Goal: Obtain resource: Download file/media

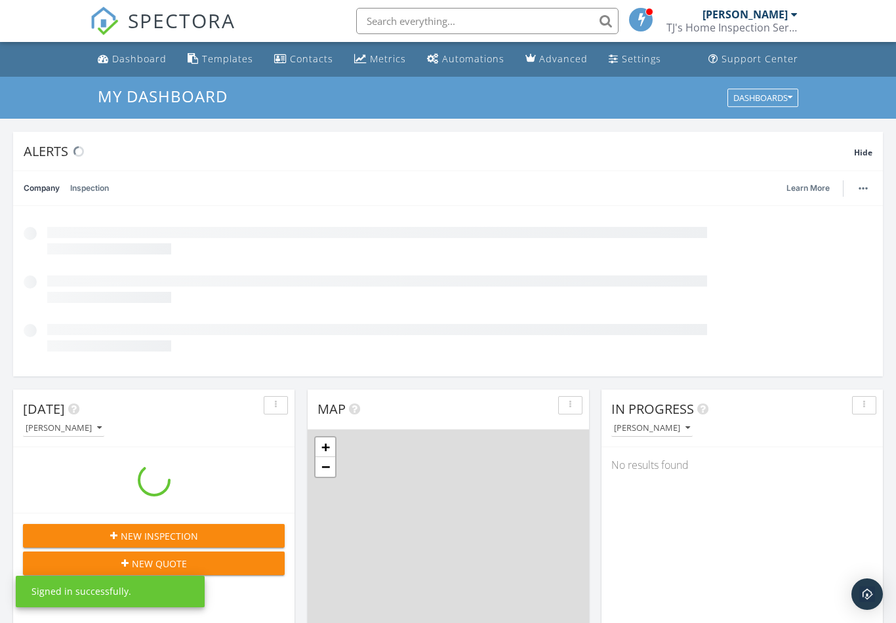
scroll to position [1194, 897]
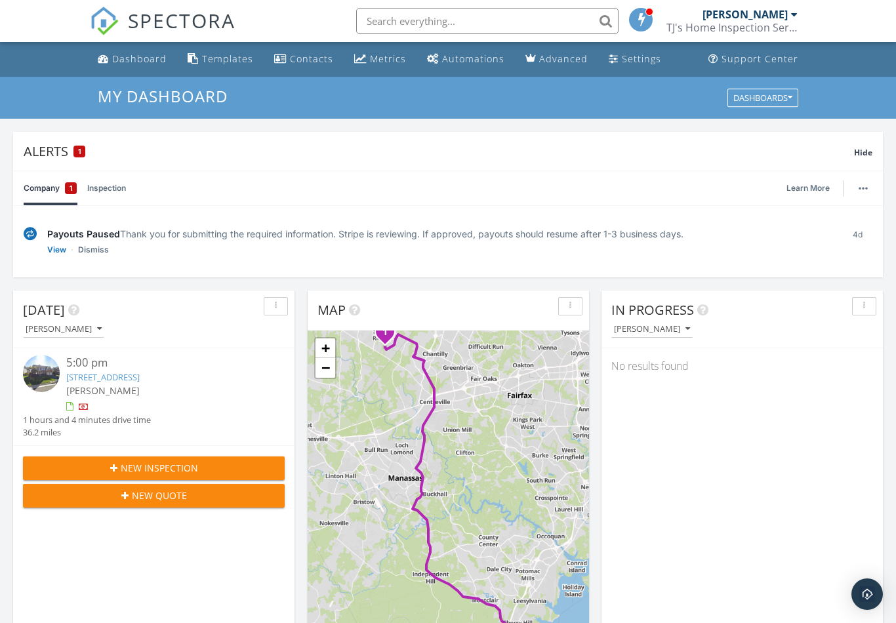
click at [123, 382] on link "43313 Jerpoint Ct, Chantilly, VA 20152" at bounding box center [102, 377] width 73 height 12
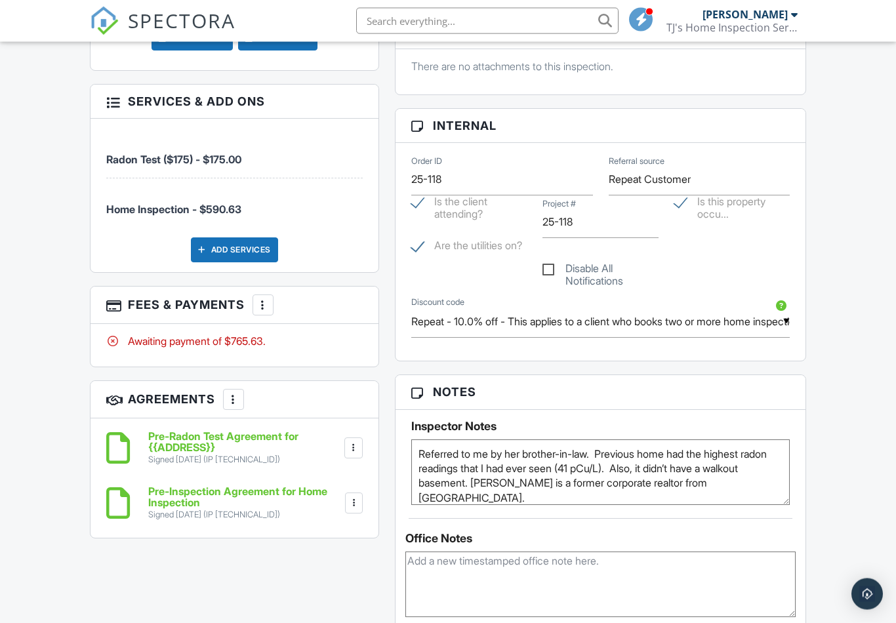
scroll to position [674, 0]
click at [354, 447] on div at bounding box center [353, 447] width 13 height 13
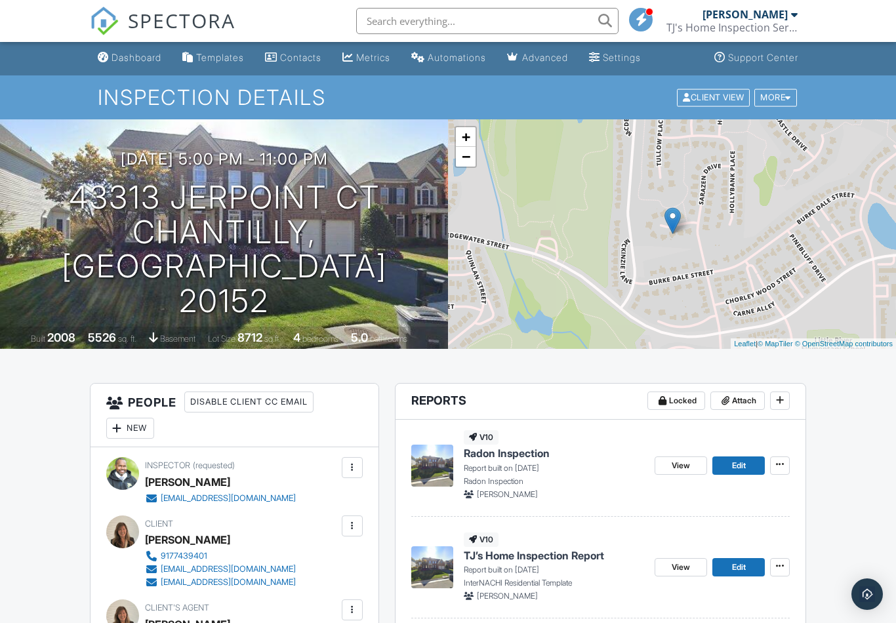
scroll to position [0, 0]
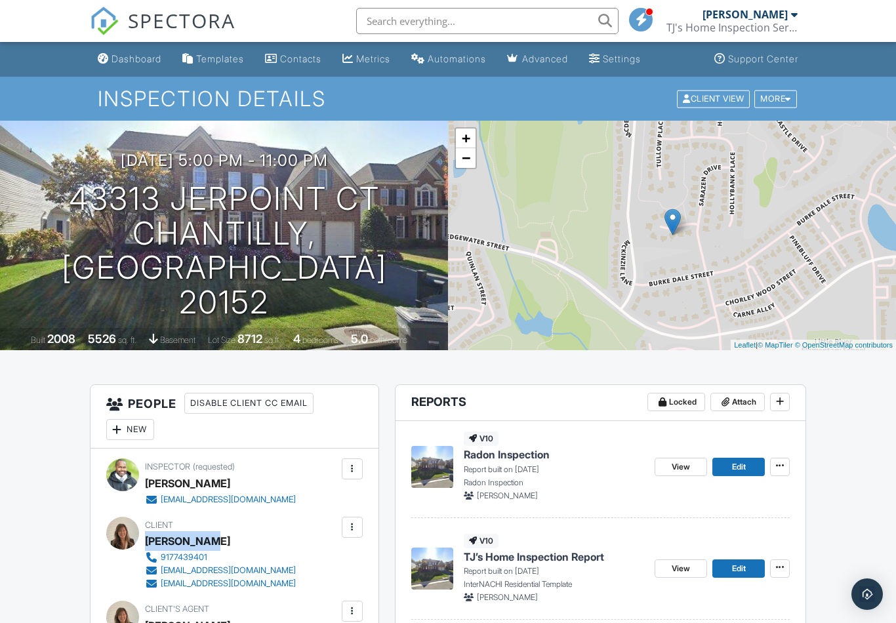
copy div "[PERSON_NAME]"
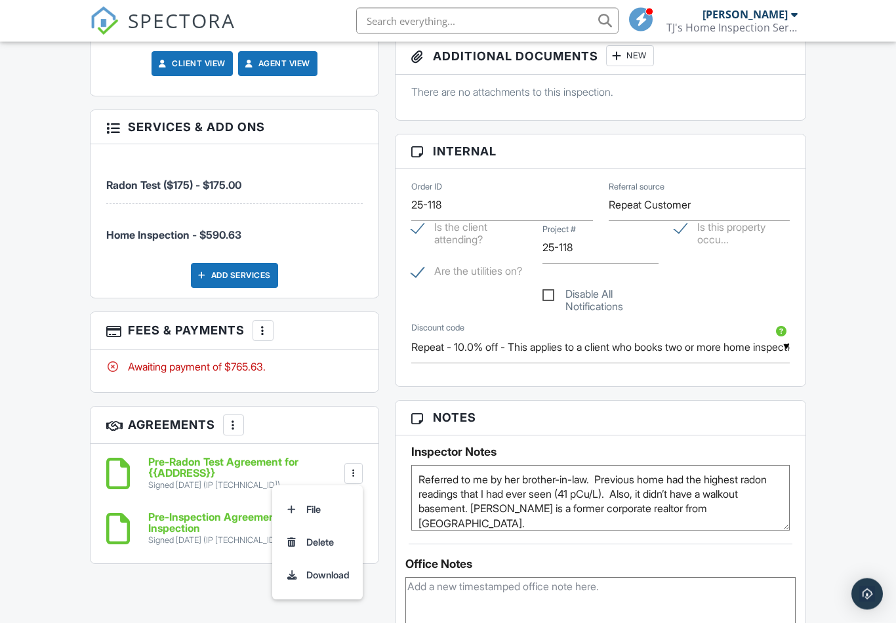
scroll to position [648, 0]
click at [302, 517] on li "File" at bounding box center [317, 509] width 75 height 33
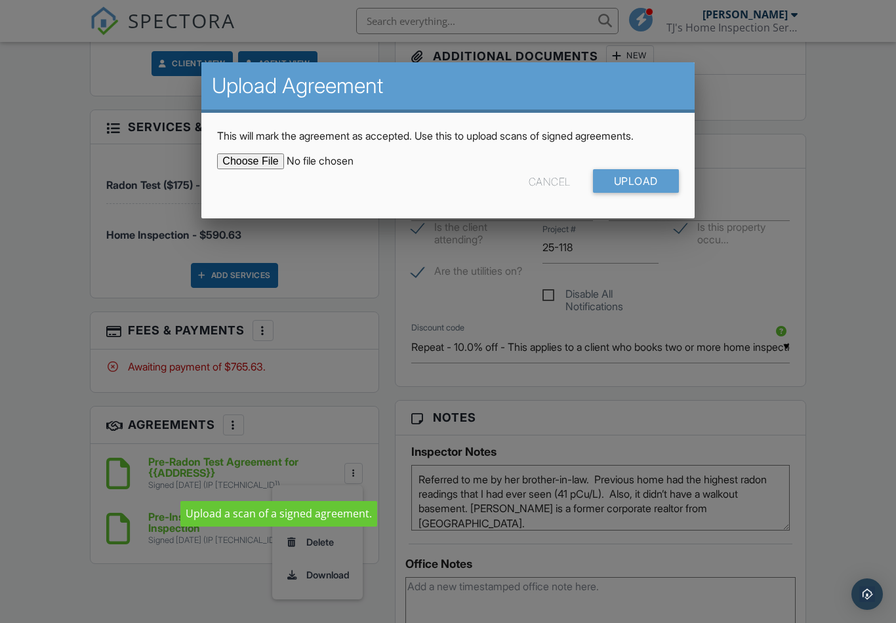
click at [47, 421] on div at bounding box center [448, 323] width 896 height 779
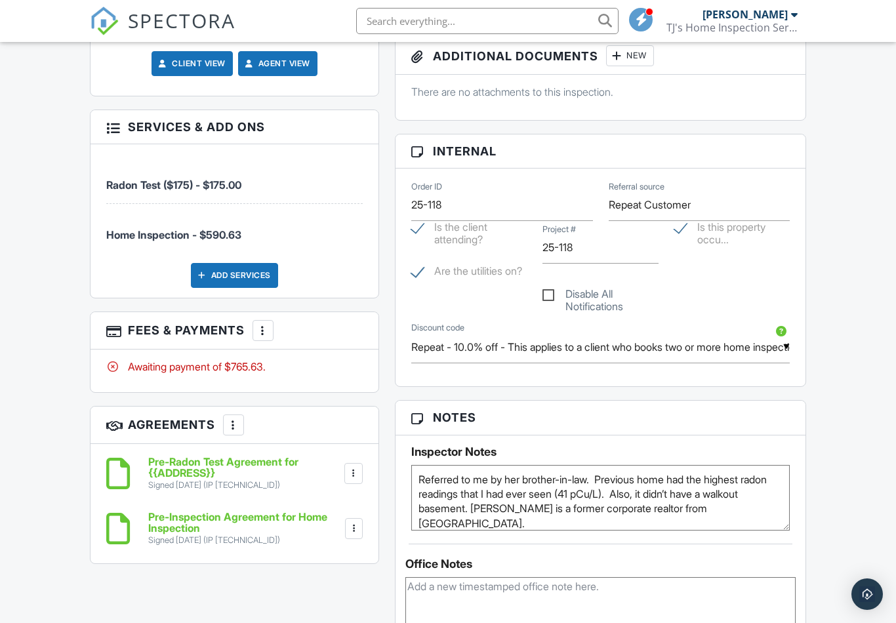
click at [346, 481] on div at bounding box center [353, 473] width 18 height 21
click at [324, 567] on li "Download" at bounding box center [317, 575] width 75 height 33
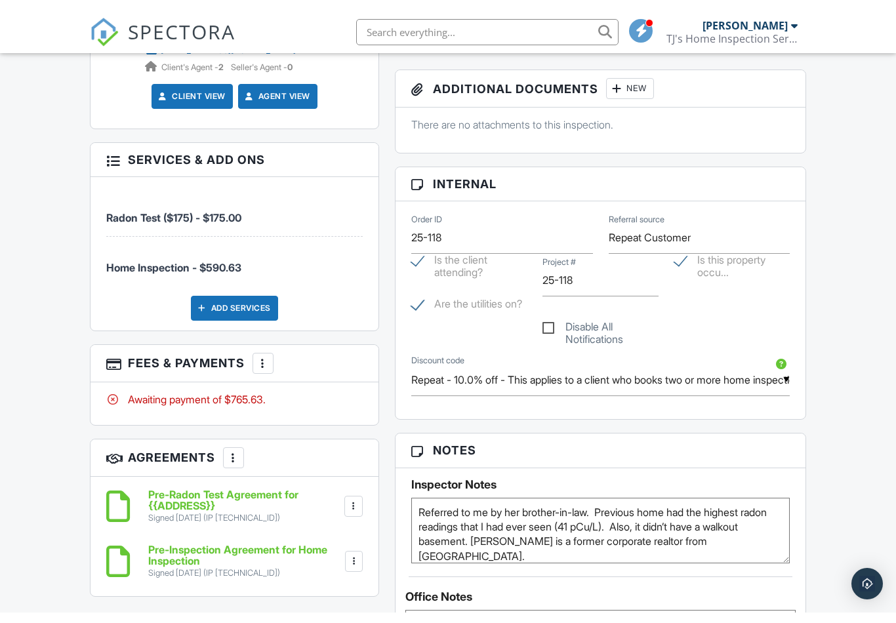
scroll to position [647, 0]
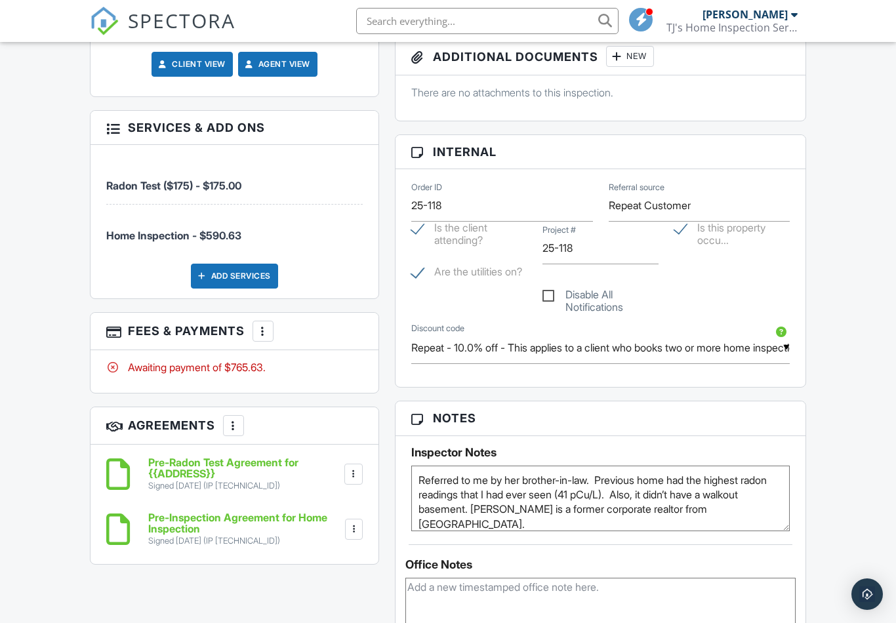
click at [188, 536] on div "Signed [DATE] (IP [TECHNICAL_ID])" at bounding box center [245, 541] width 194 height 10
